Goal: Transaction & Acquisition: Subscribe to service/newsletter

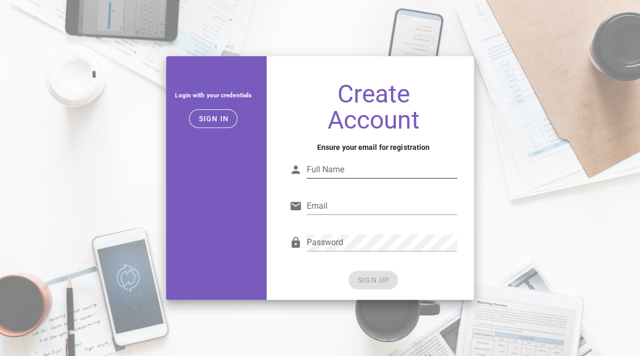
drag, startPoint x: 0, startPoint y: 0, endPoint x: 379, endPoint y: 172, distance: 416.2
click at [379, 172] on input "Full Name" at bounding box center [382, 169] width 150 height 17
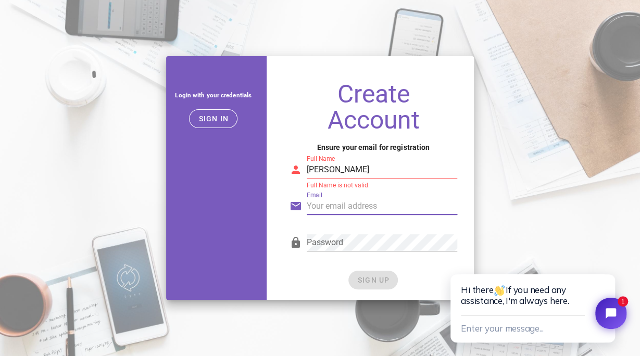
click at [316, 170] on input "[PERSON_NAME]" at bounding box center [382, 169] width 150 height 17
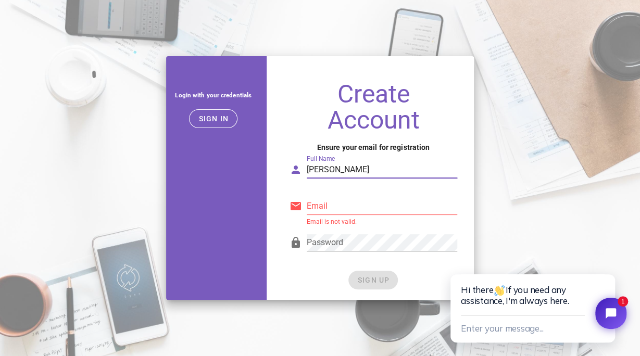
type input "Yu Che Lin"
click at [325, 208] on input "Email" at bounding box center [382, 206] width 150 height 17
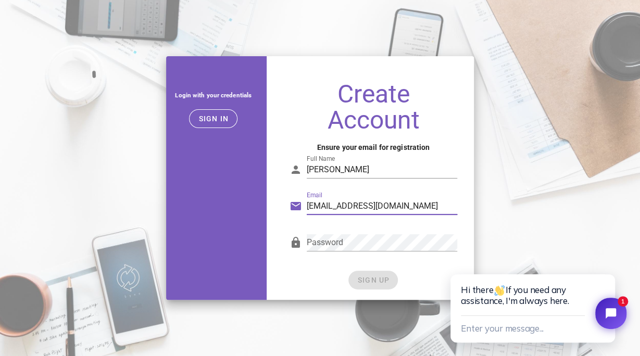
type input "rjsky311@gmail.com"
click at [378, 280] on div "SIGN UP" at bounding box center [373, 280] width 168 height 19
click at [377, 281] on span "SIGN UP" at bounding box center [373, 280] width 33 height 8
click at [377, 281] on div "SIGN UP" at bounding box center [373, 280] width 168 height 19
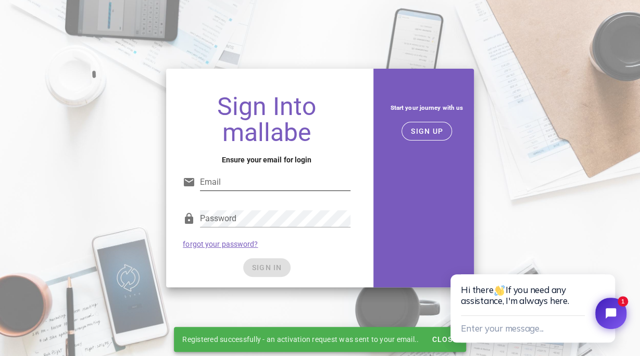
click at [263, 187] on input "Email" at bounding box center [275, 182] width 150 height 17
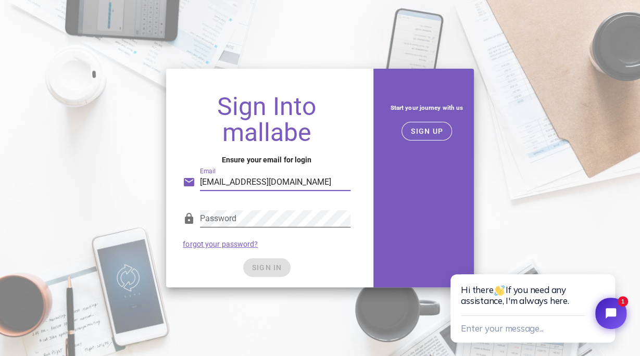
type input "rjsky311@gmail.com"
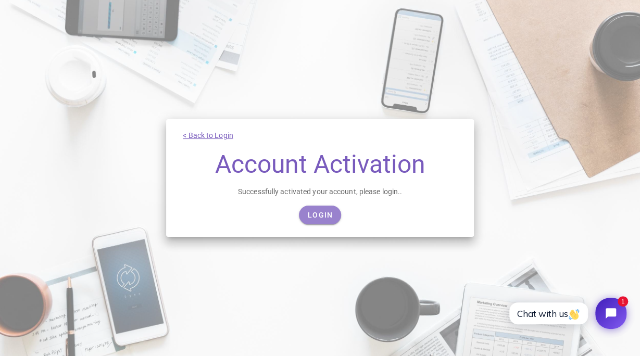
click at [320, 215] on span "Login" at bounding box center [320, 215] width 26 height 8
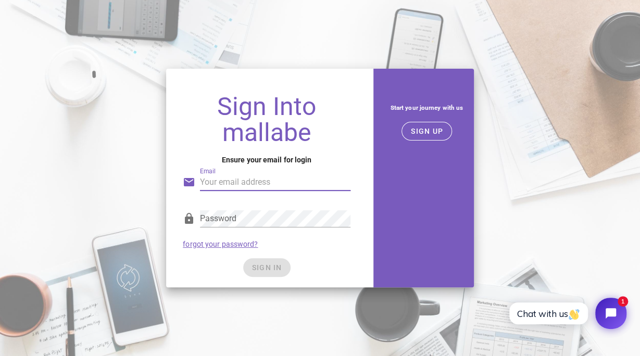
click at [225, 180] on input "Email" at bounding box center [275, 182] width 150 height 17
type input "[EMAIL_ADDRESS][DOMAIN_NAME]"
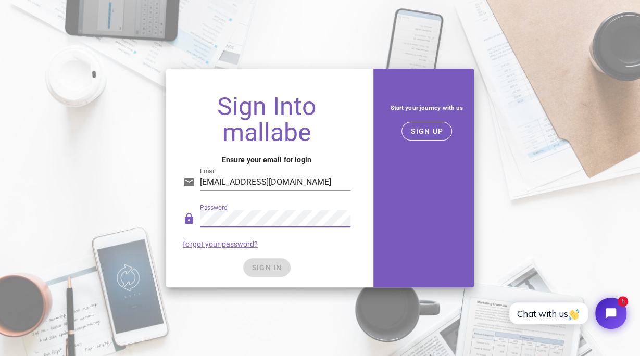
click at [271, 267] on div "SIGN IN" at bounding box center [267, 267] width 168 height 19
click at [271, 267] on span "SIGN IN" at bounding box center [266, 267] width 31 height 8
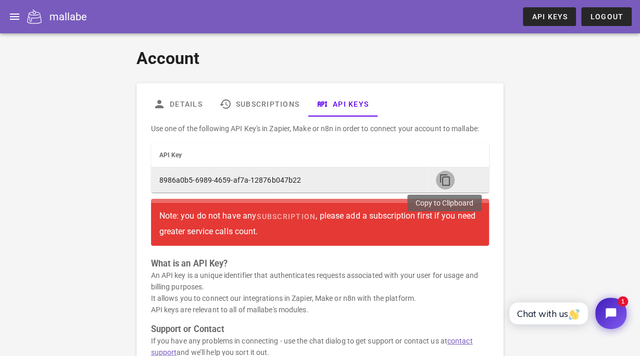
click at [447, 179] on icon "button" at bounding box center [445, 180] width 12 height 12
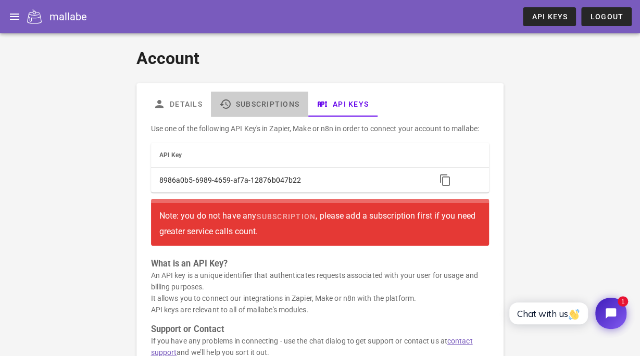
click at [262, 106] on link "Subscriptions" at bounding box center [258, 104] width 97 height 25
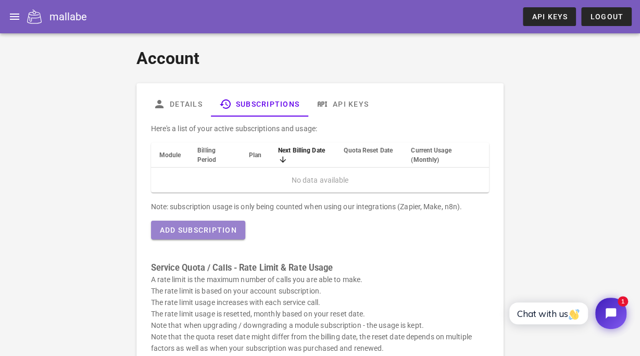
click at [222, 234] on span "Add Subscription" at bounding box center [198, 230] width 78 height 8
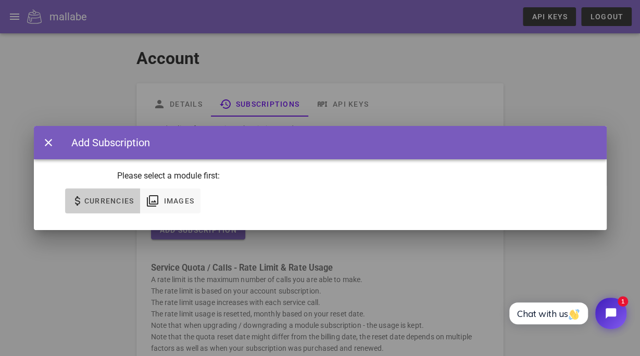
click at [97, 204] on span "Currencies" at bounding box center [109, 201] width 50 height 8
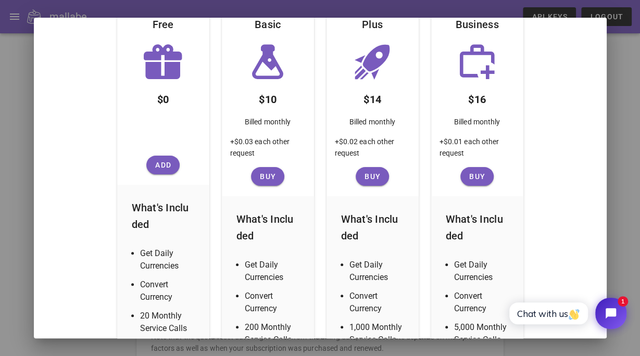
scroll to position [242, 0]
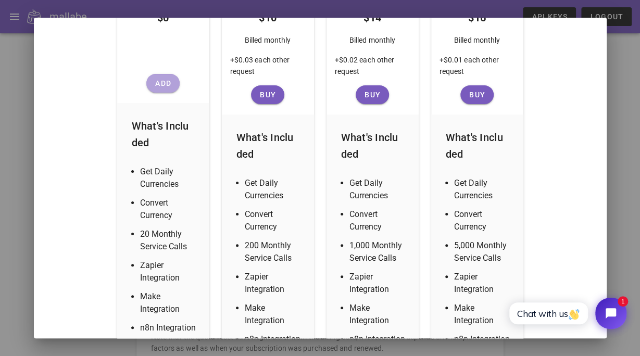
click at [162, 88] on button "Add" at bounding box center [162, 83] width 33 height 19
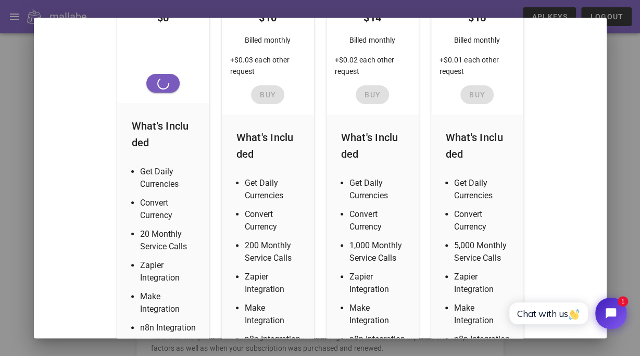
scroll to position [135, 0]
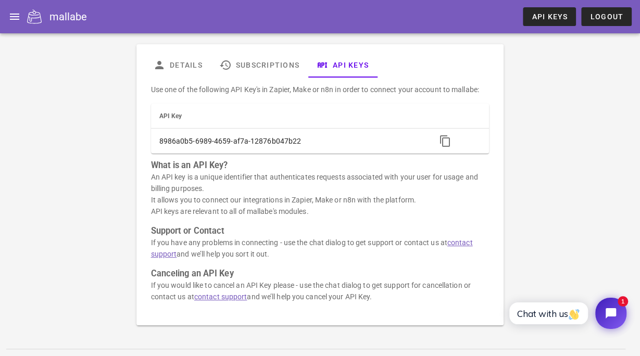
scroll to position [60, 0]
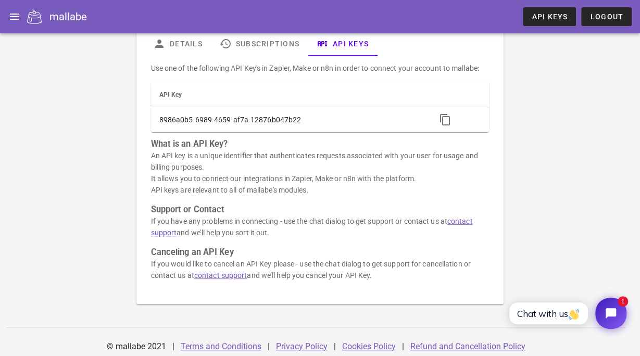
click at [348, 208] on h3 "Support or Contact" at bounding box center [320, 209] width 338 height 11
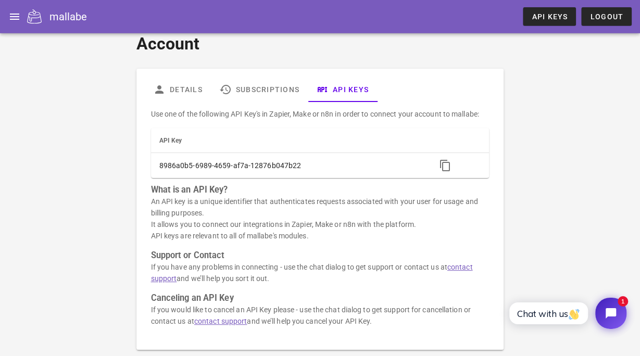
scroll to position [0, 0]
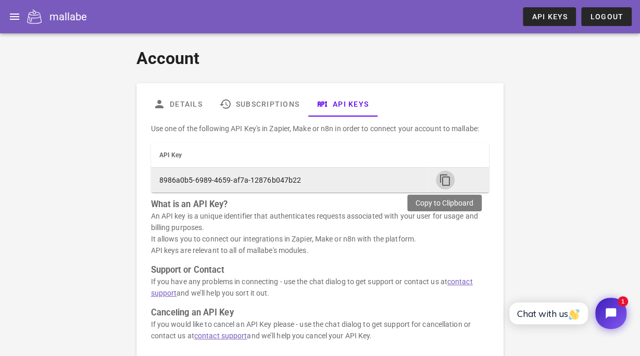
click at [446, 181] on icon "button" at bounding box center [445, 180] width 12 height 12
